Goal: Register for event/course

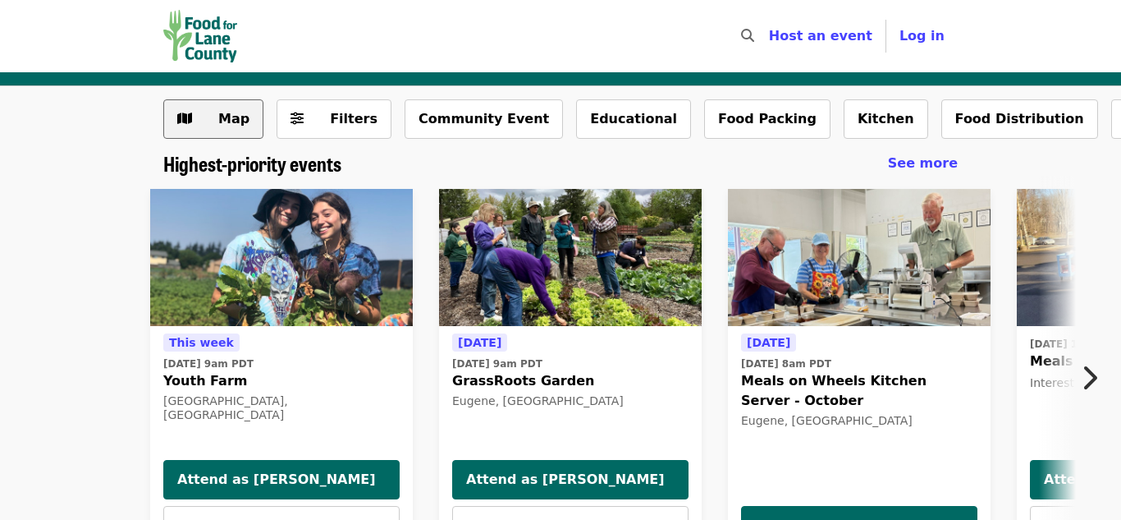
click at [200, 126] on button "Map" at bounding box center [213, 118] width 100 height 39
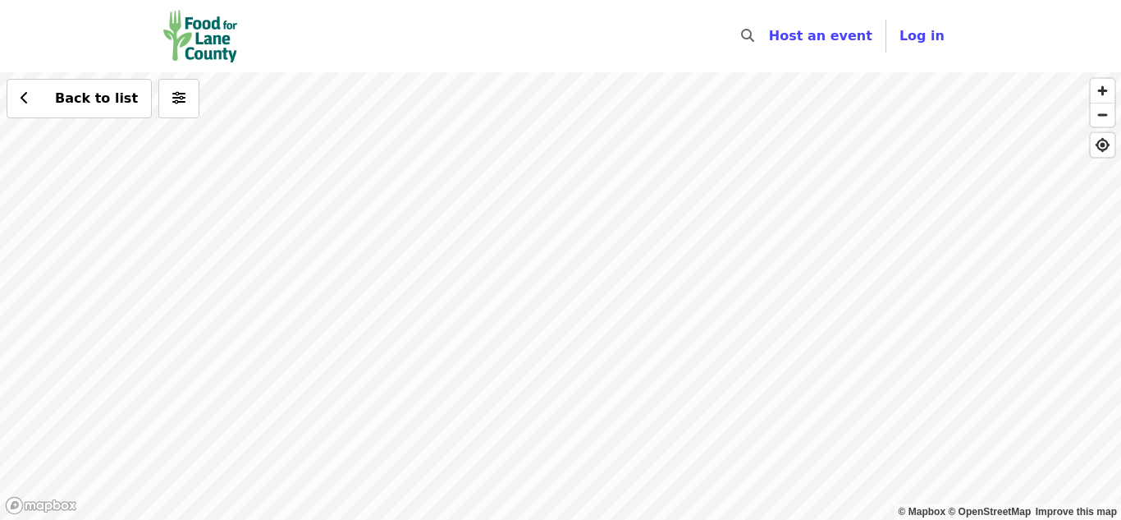
click at [788, 282] on div "Back to list" at bounding box center [560, 295] width 1121 height 447
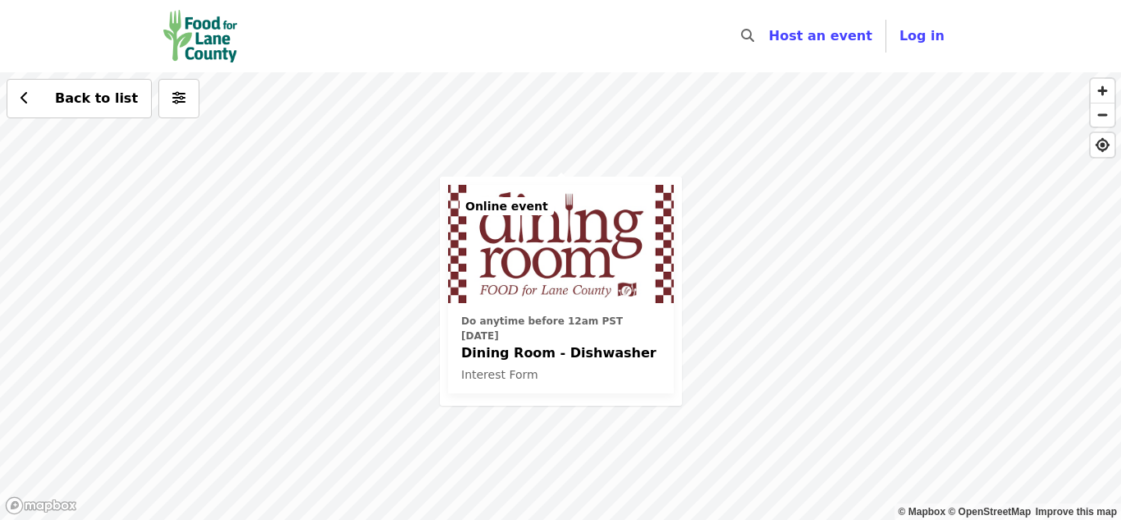
click at [97, 337] on div "Do anytime before 12am PST [DATE] Dining Room - Dishwasher Interest Form Online…" at bounding box center [560, 295] width 1121 height 447
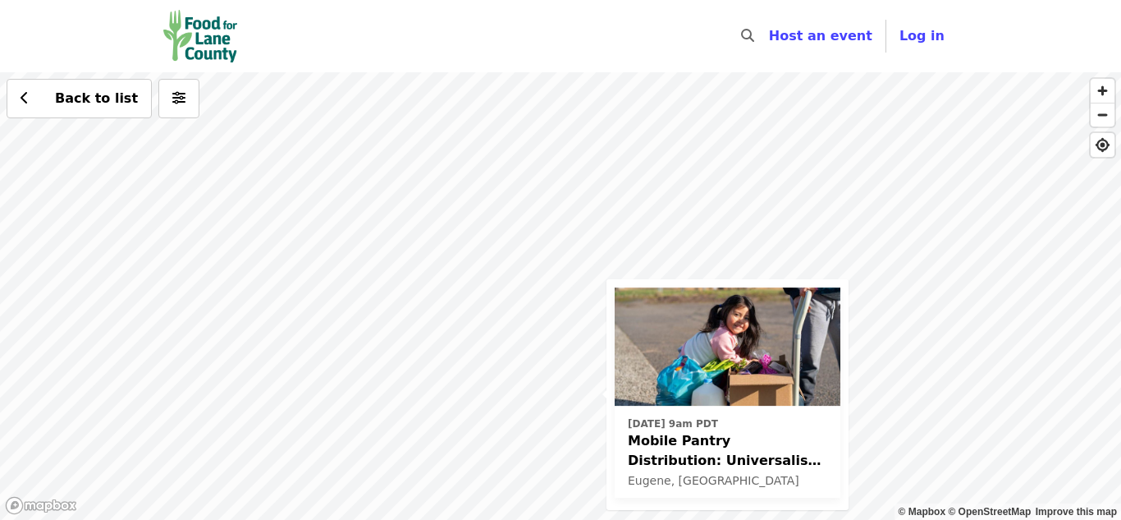
click at [276, 312] on div "[DATE] 9am PDT Mobile Pantry Distribution: Universalist Unitarian Eugene, [GEOG…" at bounding box center [560, 295] width 1121 height 447
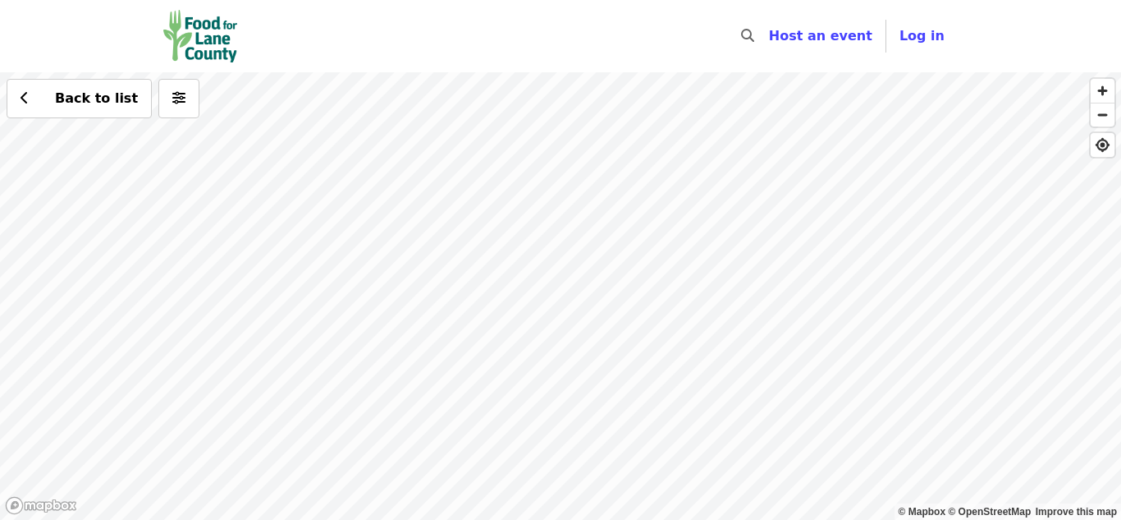
click at [557, 295] on div "Back to list" at bounding box center [560, 295] width 1121 height 447
click at [561, 295] on div "Back to list" at bounding box center [560, 295] width 1121 height 447
click at [75, 87] on button "Back to list" at bounding box center [79, 98] width 145 height 39
